Goal: Check status

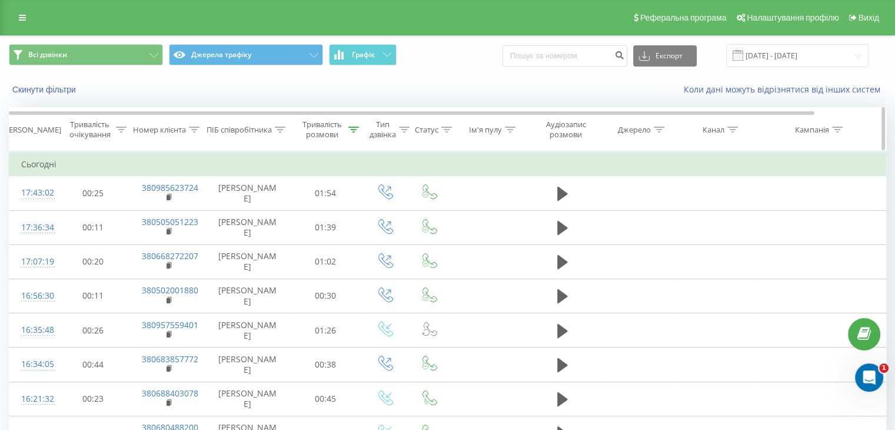
click at [351, 130] on icon at bounding box center [354, 130] width 11 height 6
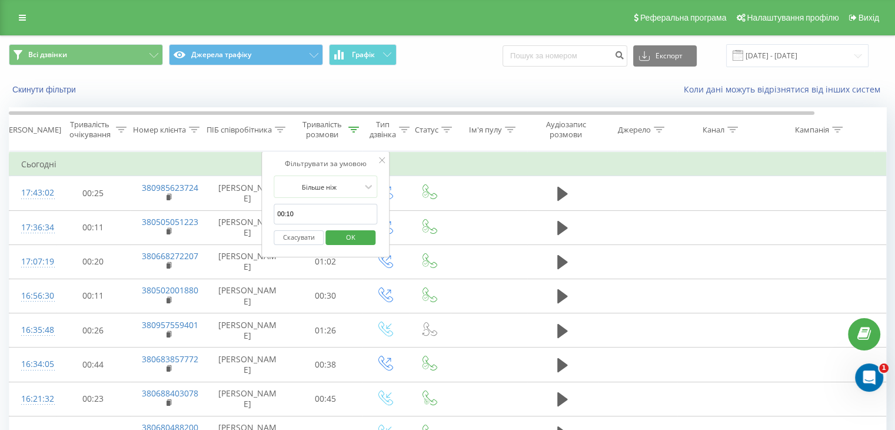
drag, startPoint x: 287, startPoint y: 211, endPoint x: 297, endPoint y: 215, distance: 11.1
click at [297, 215] on input "00:10" at bounding box center [326, 214] width 104 height 21
type input "00:60"
click at [356, 240] on span "OK" at bounding box center [350, 237] width 33 height 18
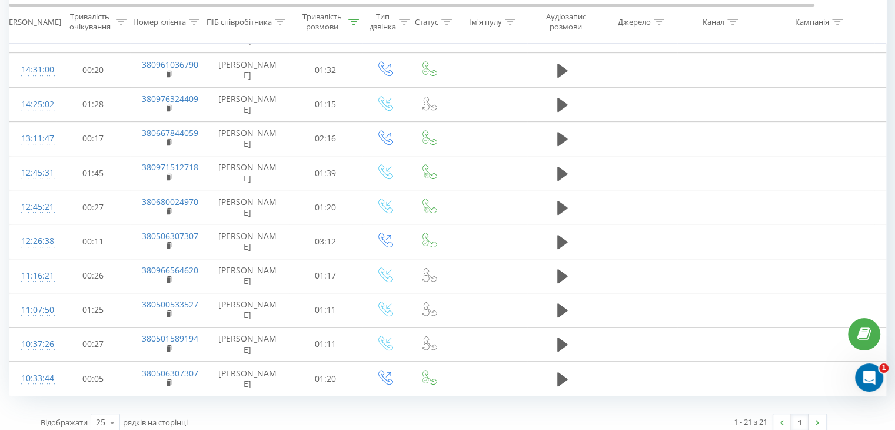
scroll to position [507, 0]
